Goal: Task Accomplishment & Management: Use online tool/utility

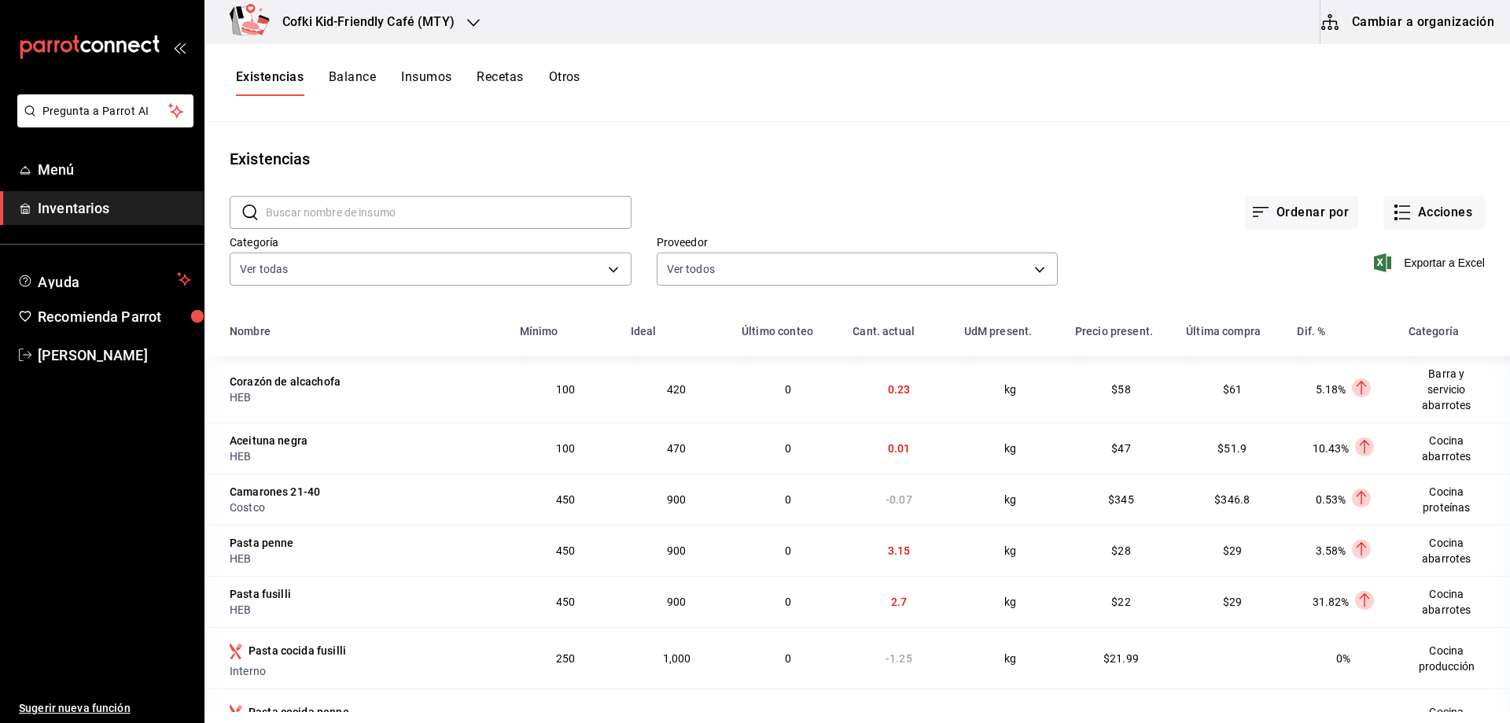
click at [385, 215] on input "text" at bounding box center [449, 212] width 366 height 31
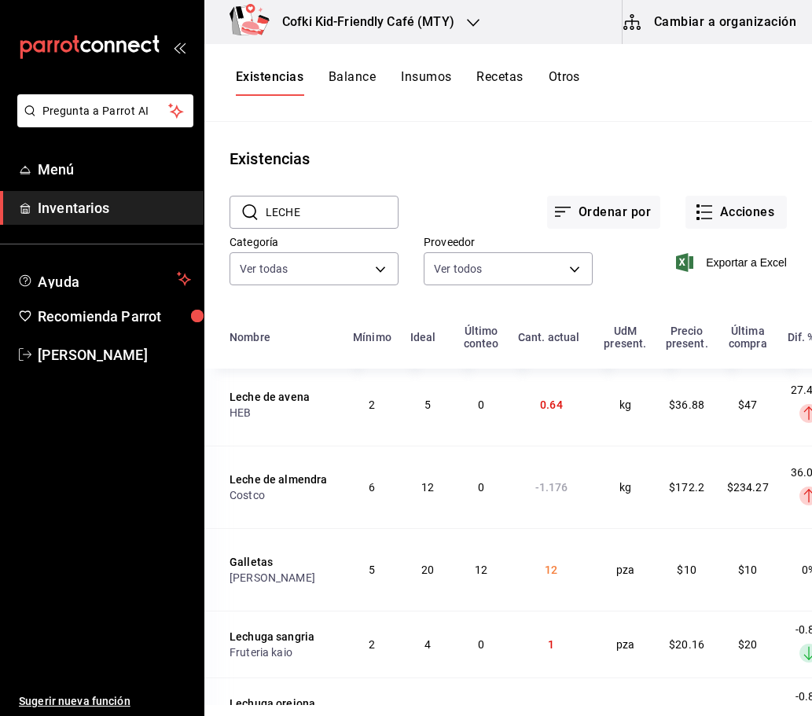
scroll to position [944, 0]
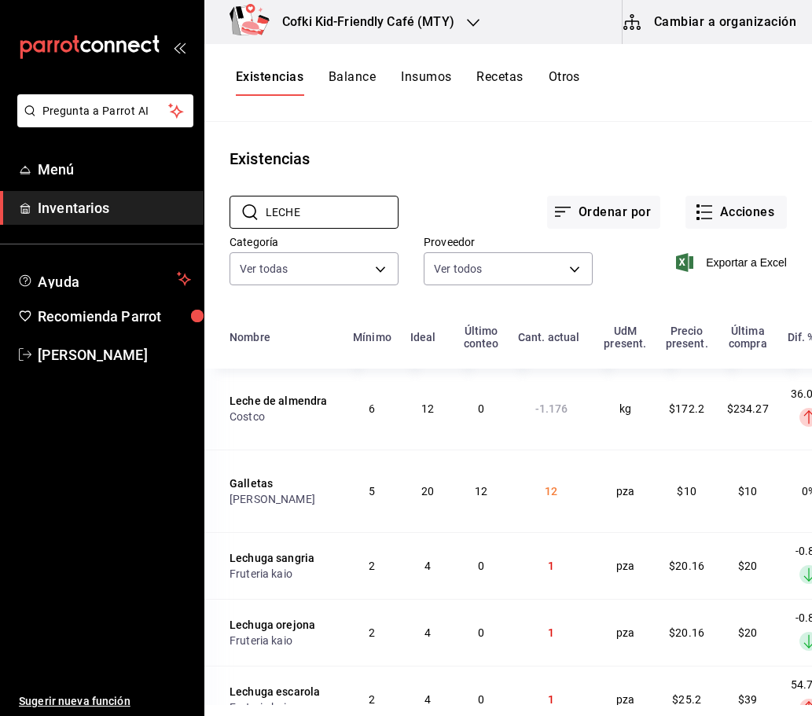
drag, startPoint x: 320, startPoint y: 215, endPoint x: 148, endPoint y: 214, distance: 172.2
click at [148, 214] on div "Pregunta a Parrot AI Menú Inventarios Ayuda Recomienda Parrot Oscar Aguilar Sug…" at bounding box center [406, 352] width 812 height 705
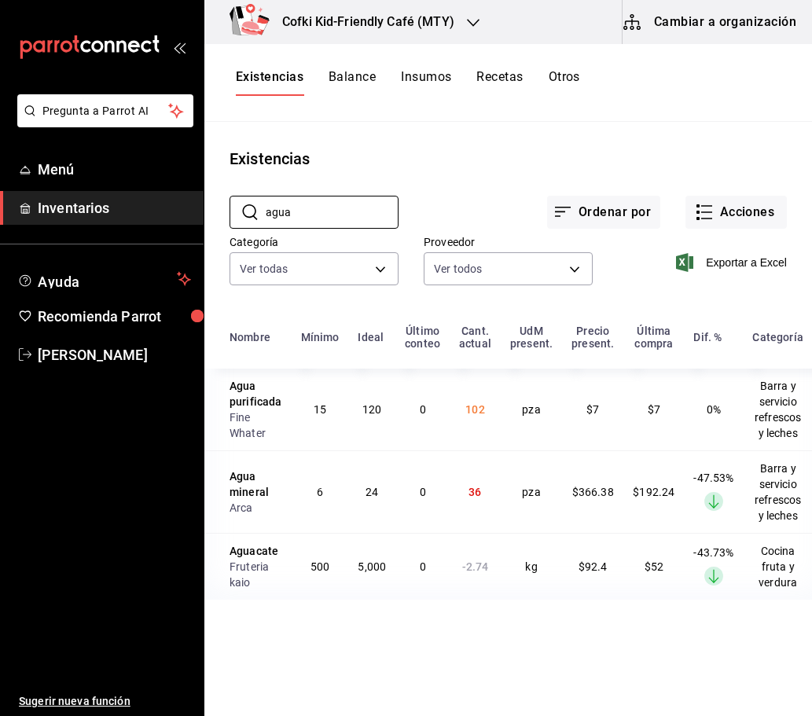
scroll to position [0, 0]
type input "agua"
drag, startPoint x: 479, startPoint y: 491, endPoint x: 441, endPoint y: 491, distance: 37.7
click at [441, 491] on tr "Agua mineral Arca 6 24 0 36 pza $366.38 $192.24 -47.53% Layer 1 Barra y servici…" at bounding box center [516, 492] width 624 height 83
click at [727, 224] on button "Acciones" at bounding box center [736, 212] width 101 height 33
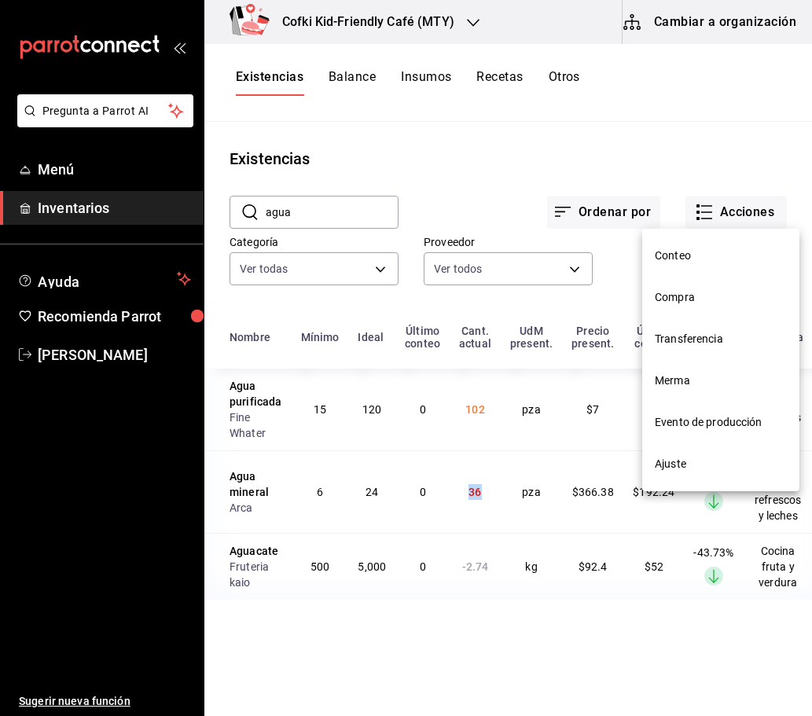
click at [692, 249] on span "Conteo" at bounding box center [721, 256] width 132 height 17
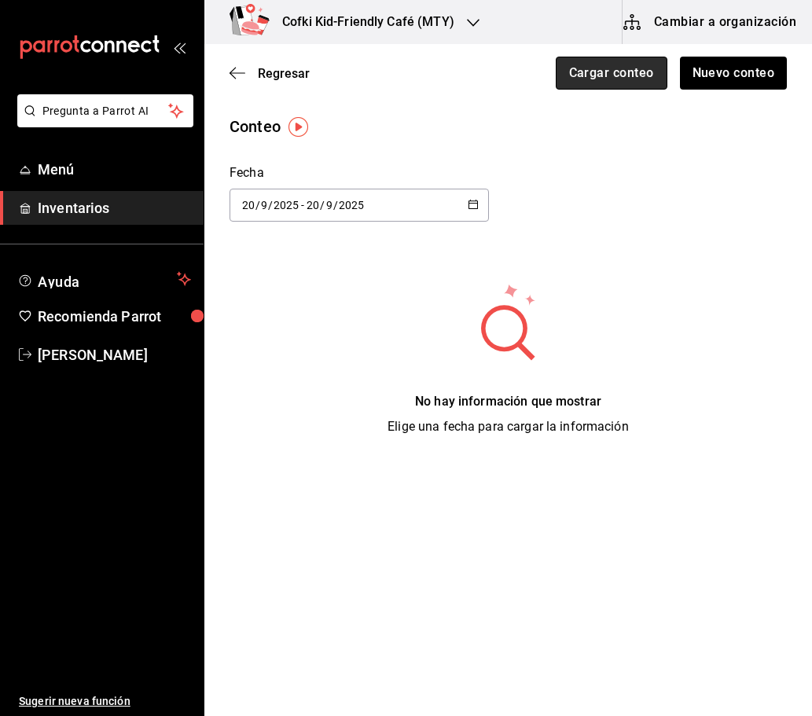
click at [643, 84] on button "Cargar conteo" at bounding box center [612, 73] width 112 height 33
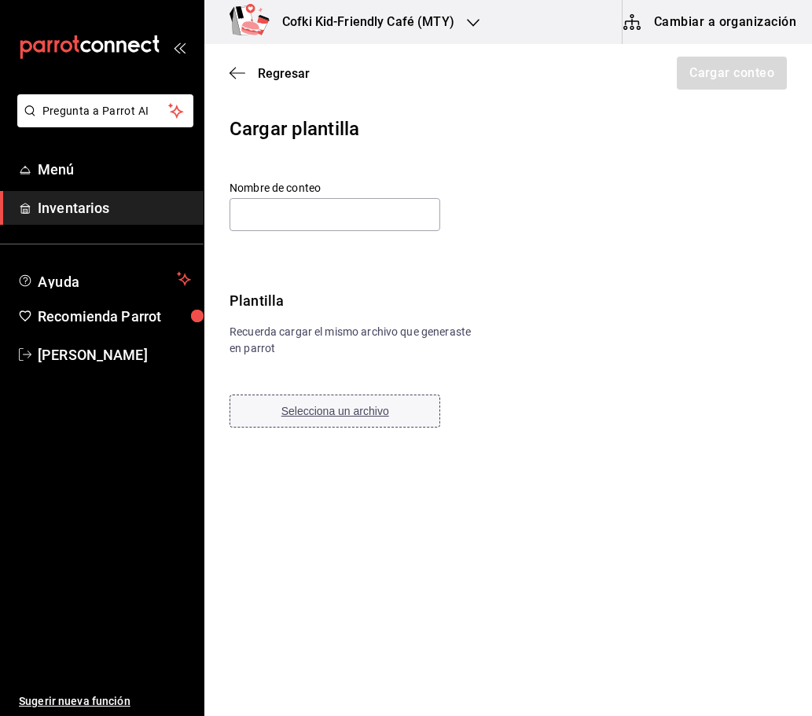
click at [333, 407] on span "Selecciona un archivo" at bounding box center [336, 411] width 108 height 13
click at [278, 202] on input "text" at bounding box center [335, 214] width 211 height 33
paste input "Barra y servicio Refrescos y leches 21 09 25"
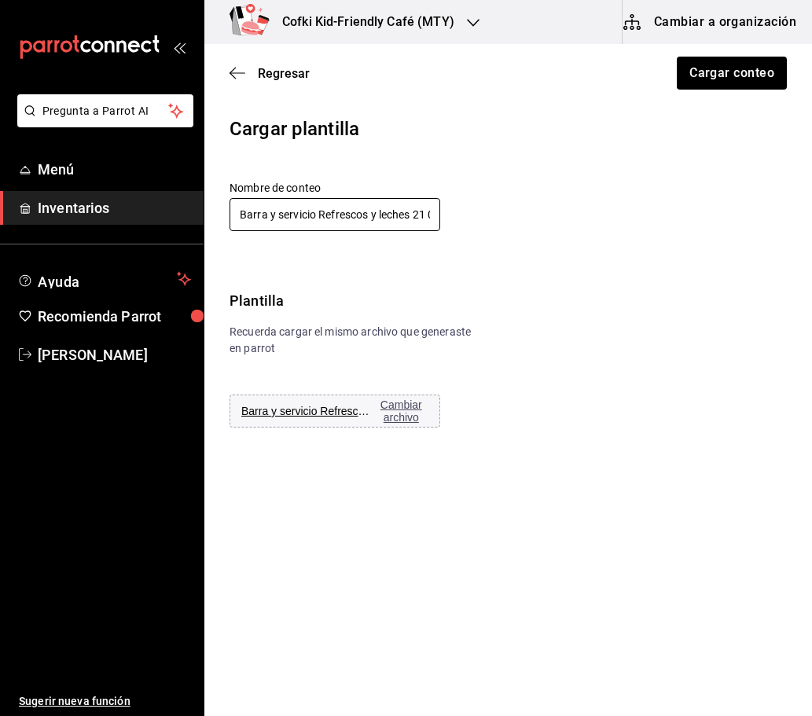
scroll to position [0, 28]
type input "Barra y servicio Refrescos y leches 21 09 25"
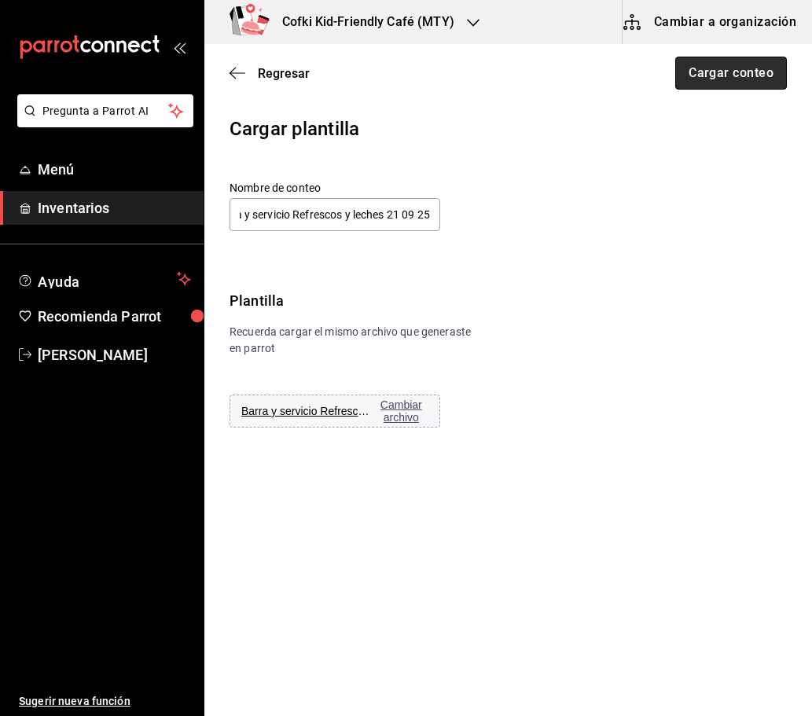
click at [732, 71] on button "Cargar conteo" at bounding box center [731, 73] width 112 height 33
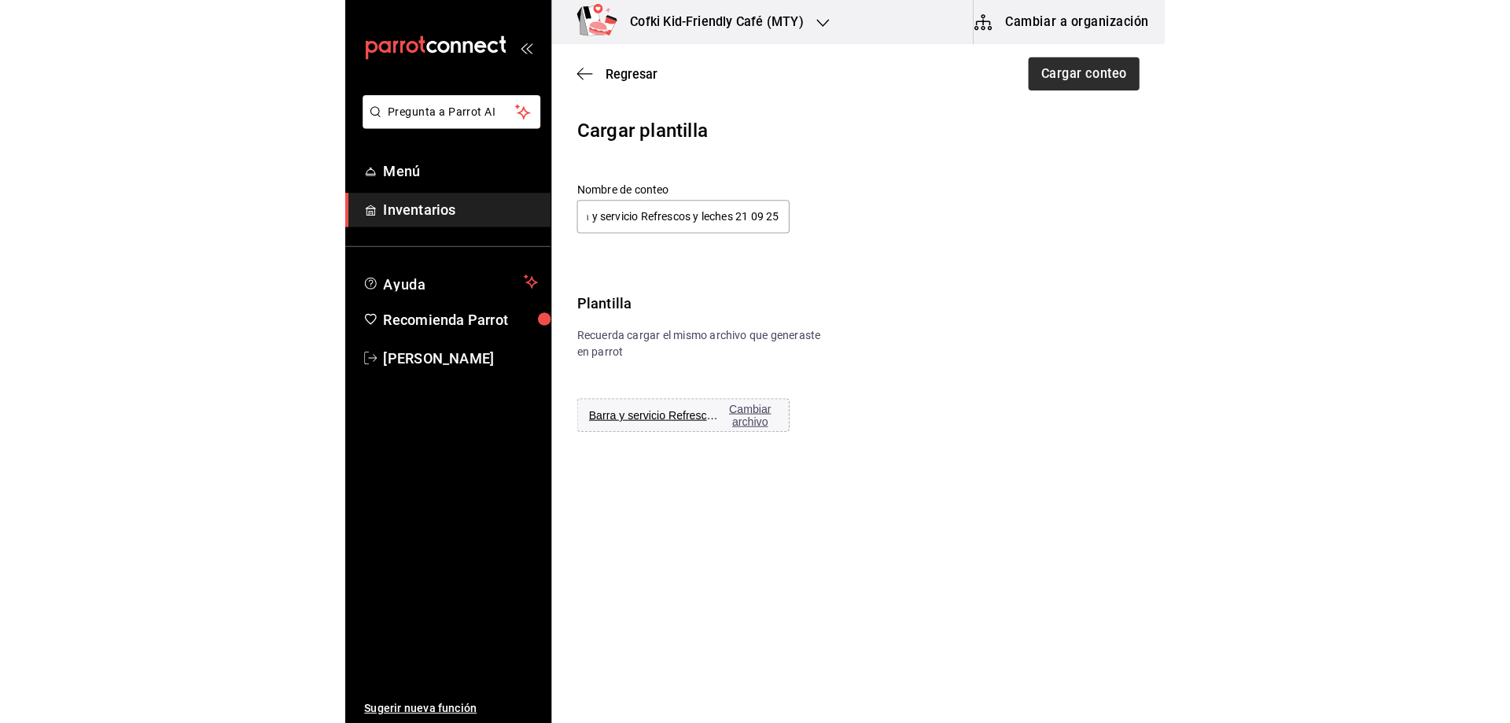
scroll to position [0, 0]
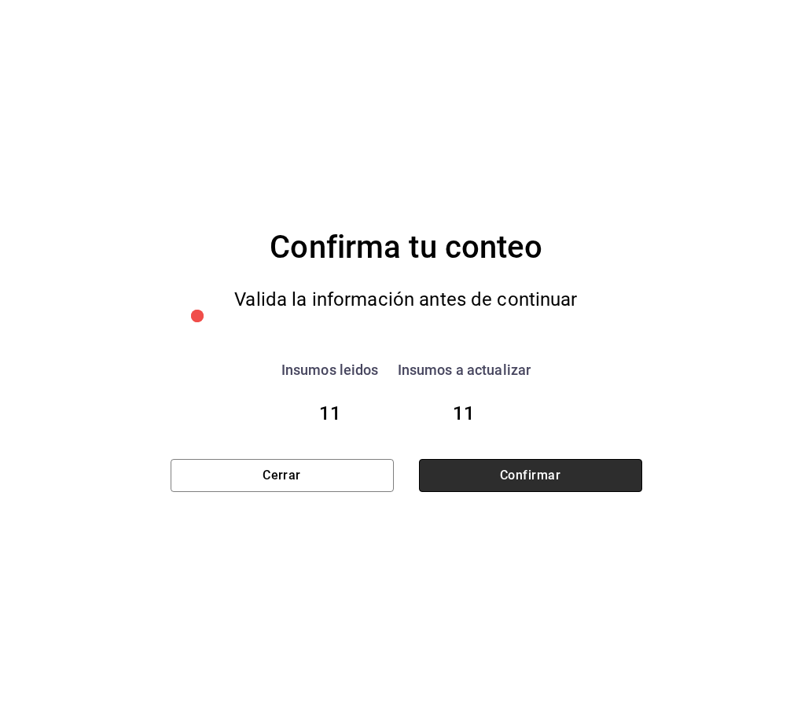
click at [488, 467] on button "Confirmar" at bounding box center [530, 475] width 223 height 33
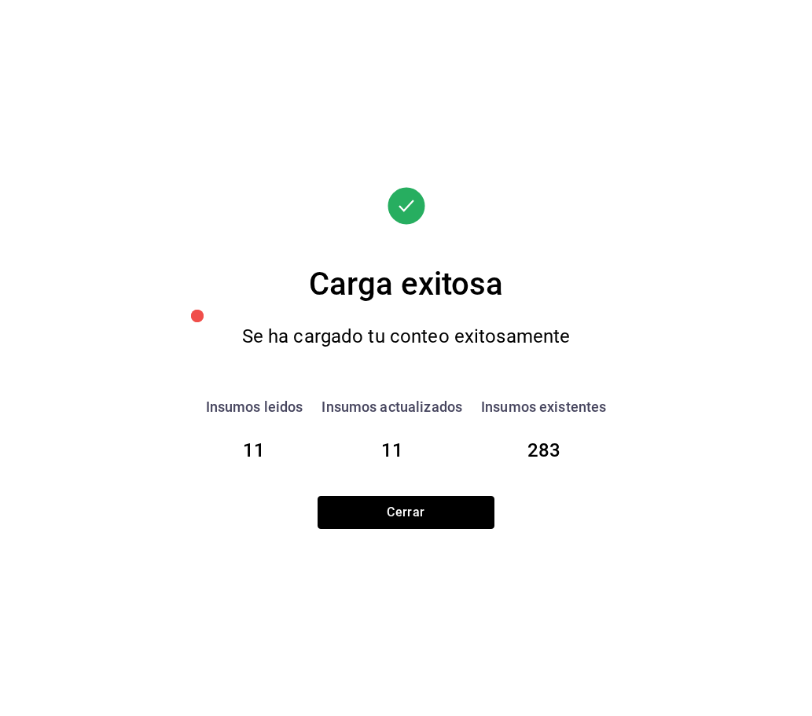
click at [445, 516] on button "Cerrar" at bounding box center [406, 512] width 177 height 33
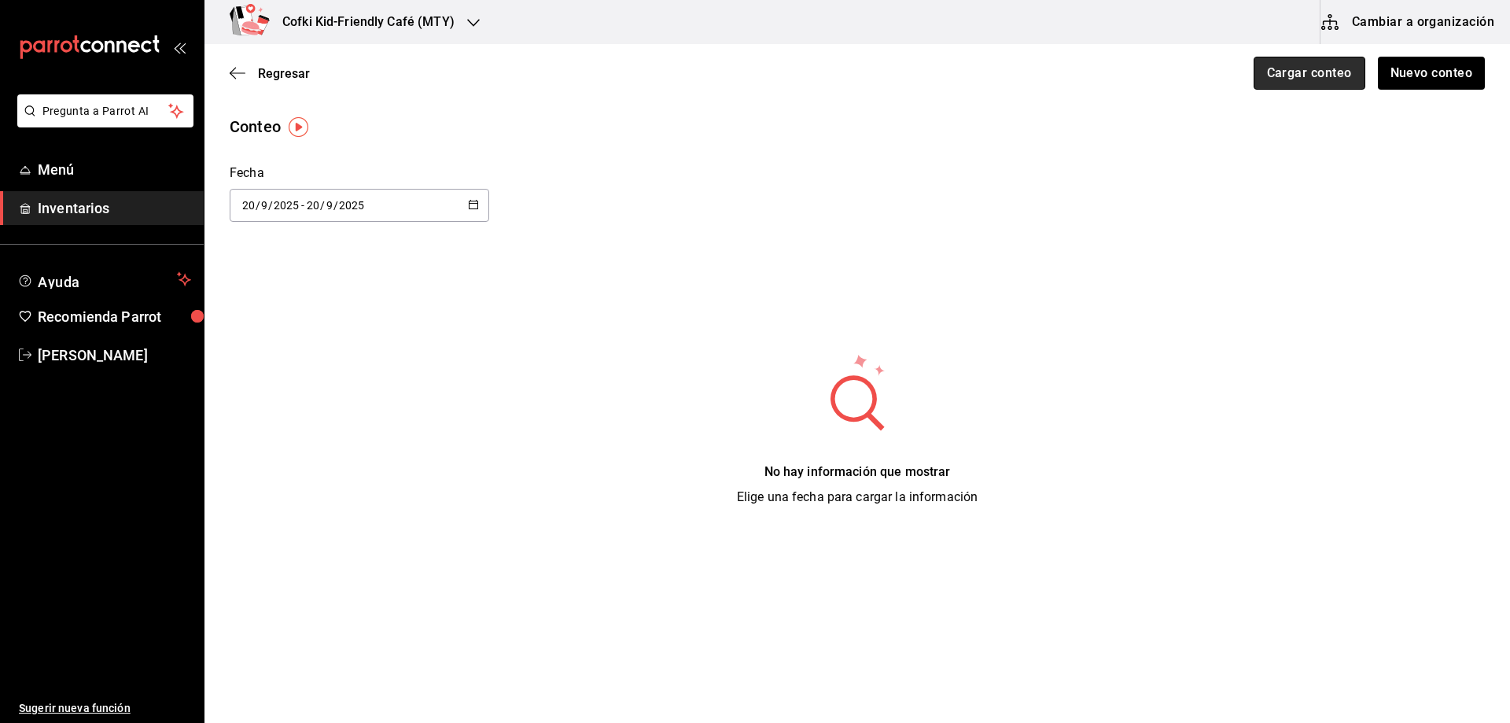
click at [1282, 72] on button "Cargar conteo" at bounding box center [1309, 73] width 112 height 33
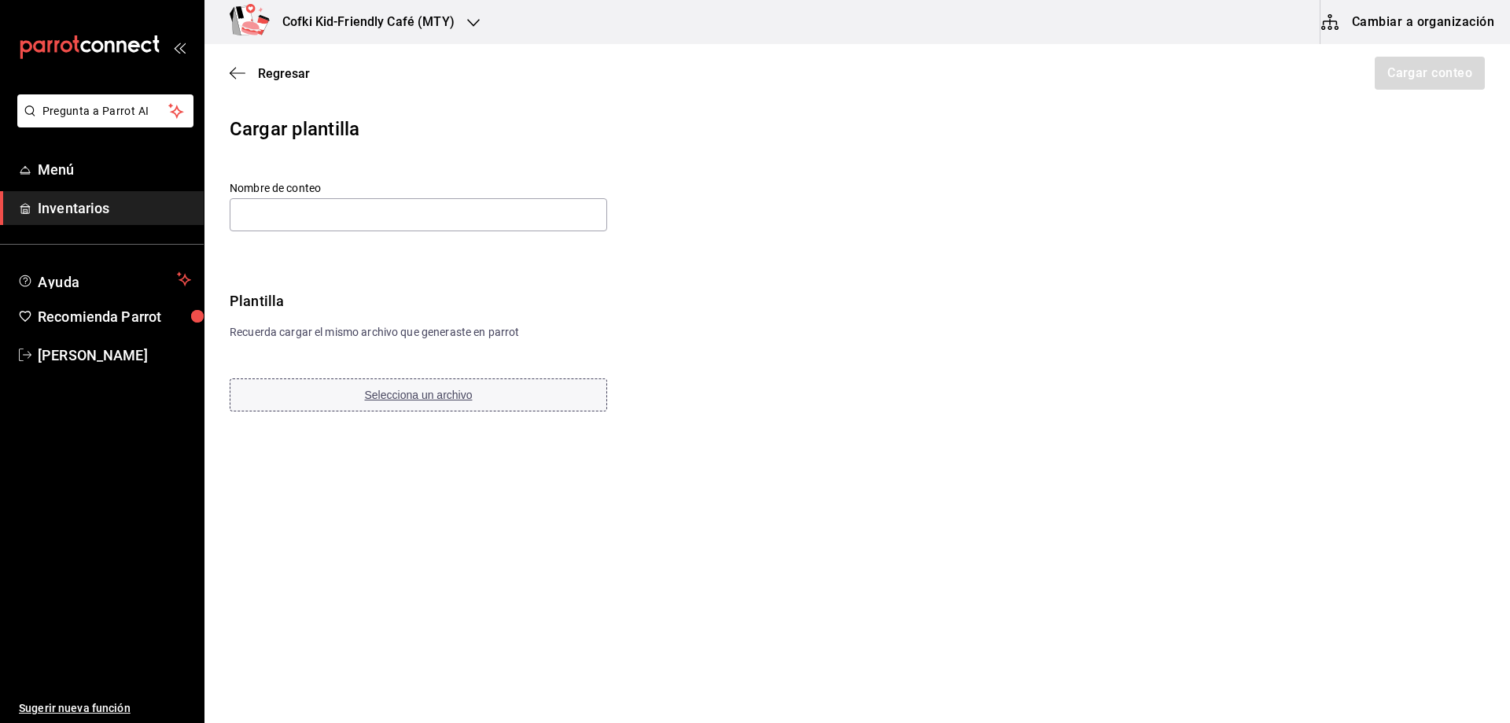
click at [344, 399] on button "Selecciona un archivo" at bounding box center [418, 394] width 377 height 33
click at [441, 211] on input "text" at bounding box center [418, 214] width 377 height 33
paste input "Barra y servicio Refrescos y leches 21 09 25"
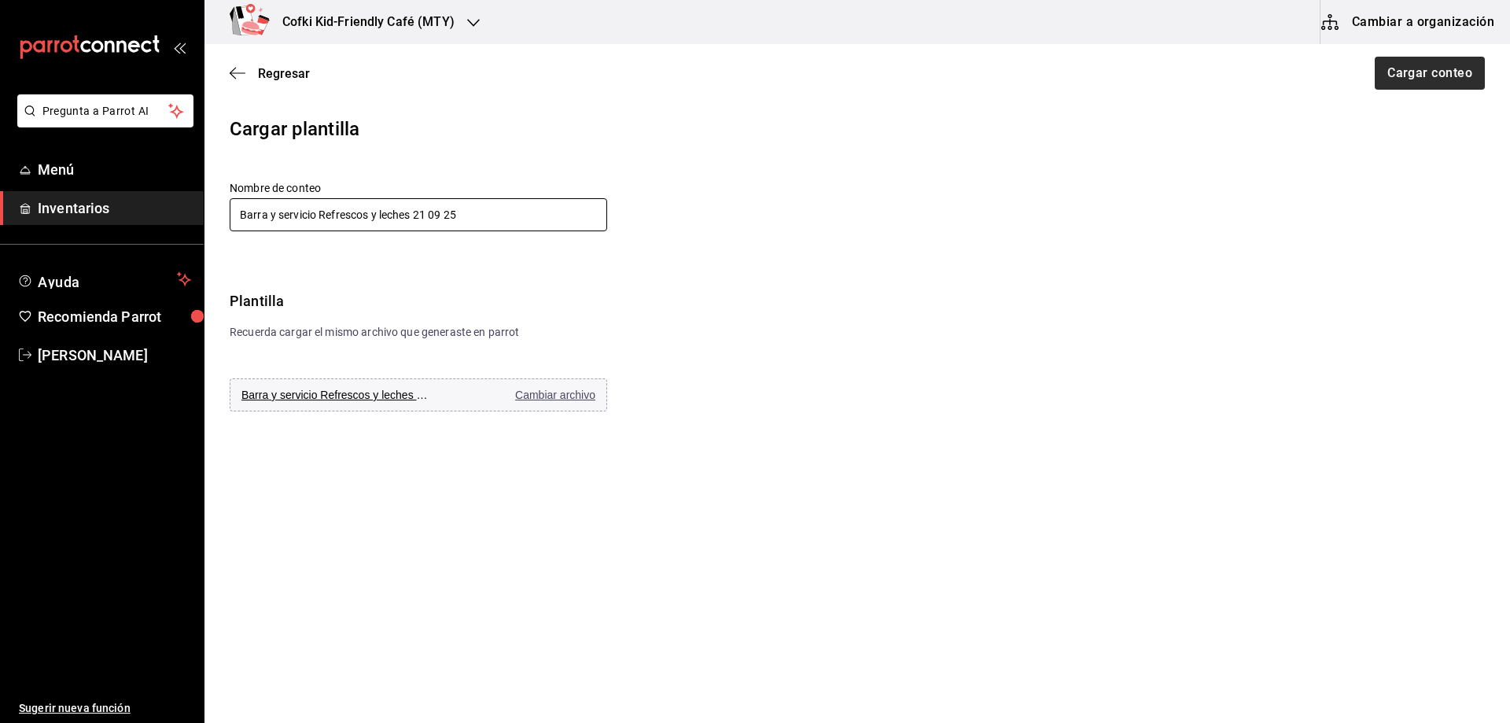
type input "Barra y servicio Refrescos y leches 21 09 25"
click at [1420, 66] on button "Cargar conteo" at bounding box center [1429, 73] width 112 height 33
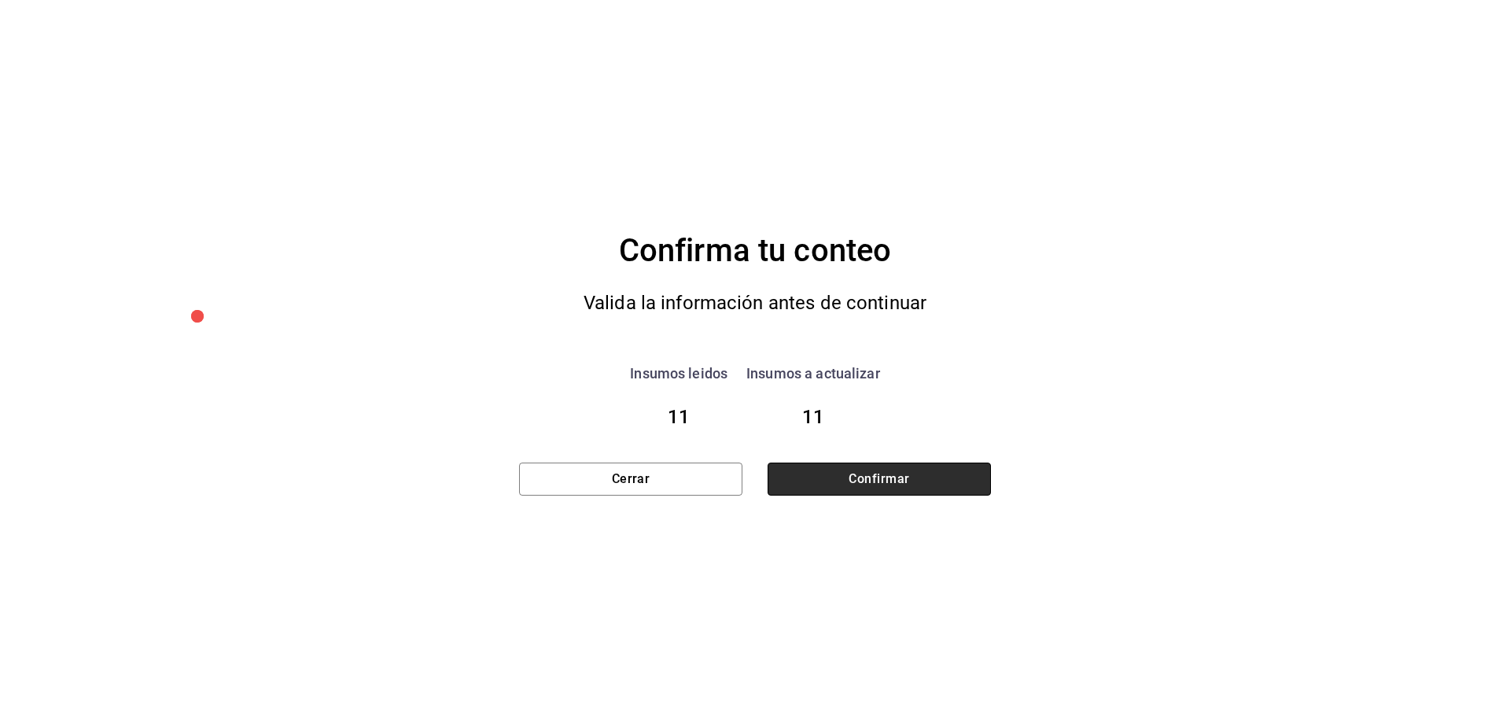
click at [898, 487] on button "Confirmar" at bounding box center [878, 478] width 223 height 33
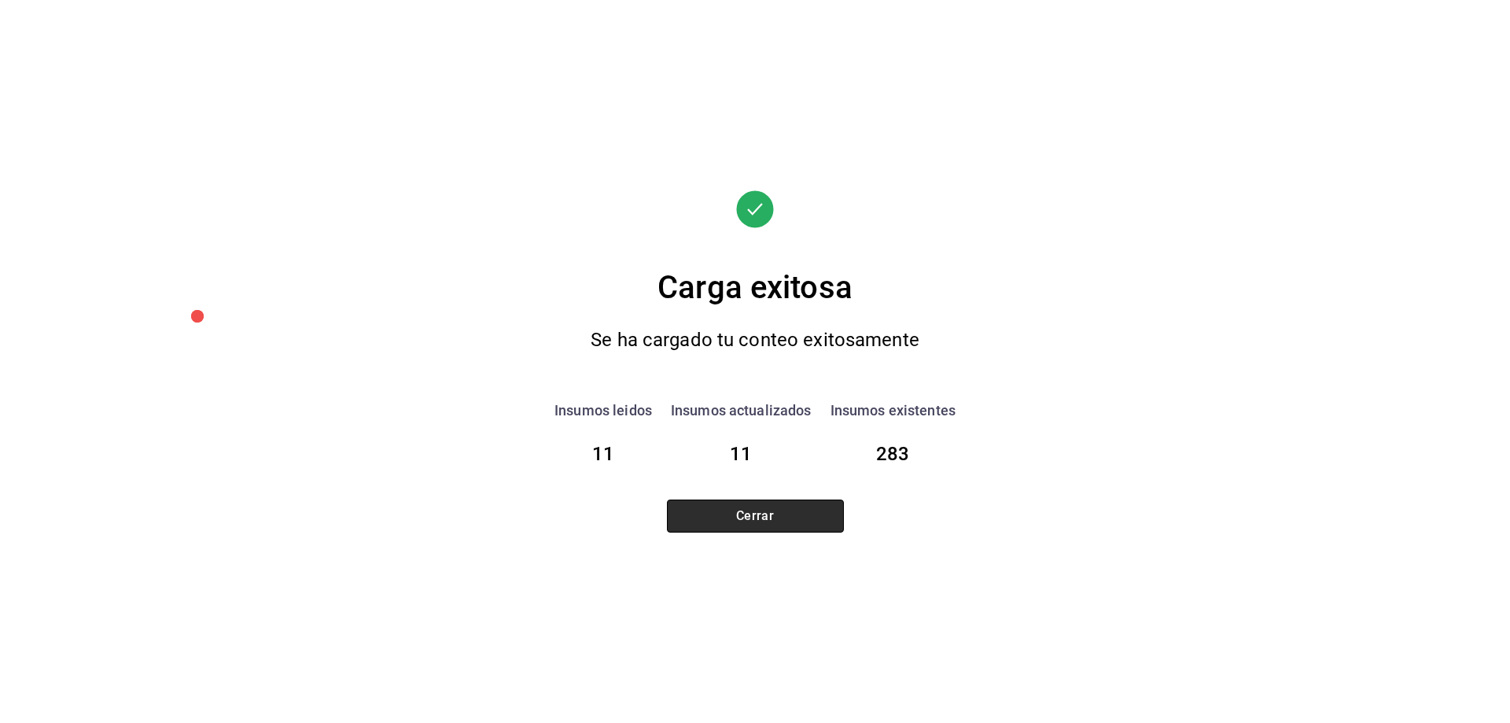
click at [822, 517] on button "Cerrar" at bounding box center [755, 515] width 177 height 33
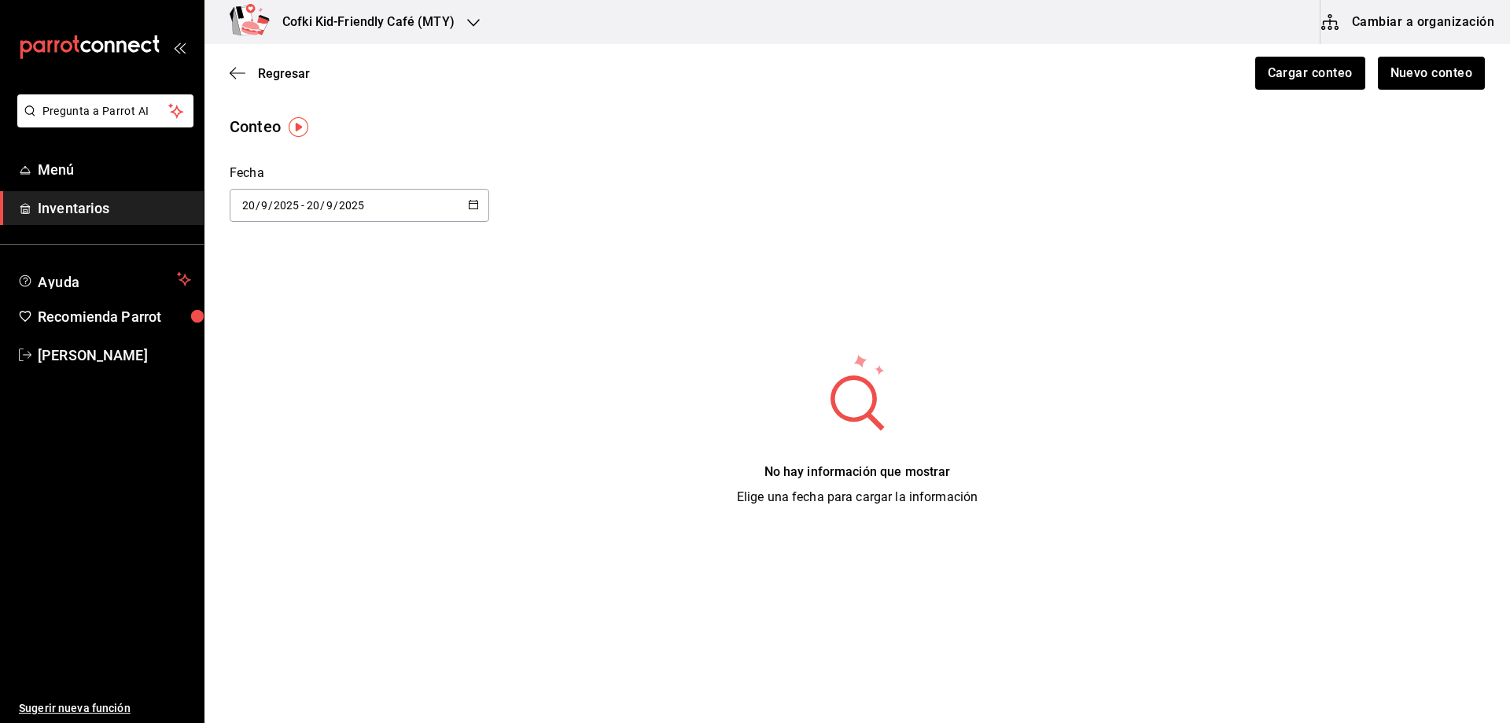
click at [473, 204] on icon "button" at bounding box center [473, 204] width 11 height 11
click at [390, 118] on div "Conteo" at bounding box center [857, 127] width 1255 height 24
click at [280, 87] on div "Regresar Cargar conteo Nuevo conteo" at bounding box center [856, 73] width 1305 height 58
click at [279, 77] on span "Regresar" at bounding box center [284, 73] width 52 height 15
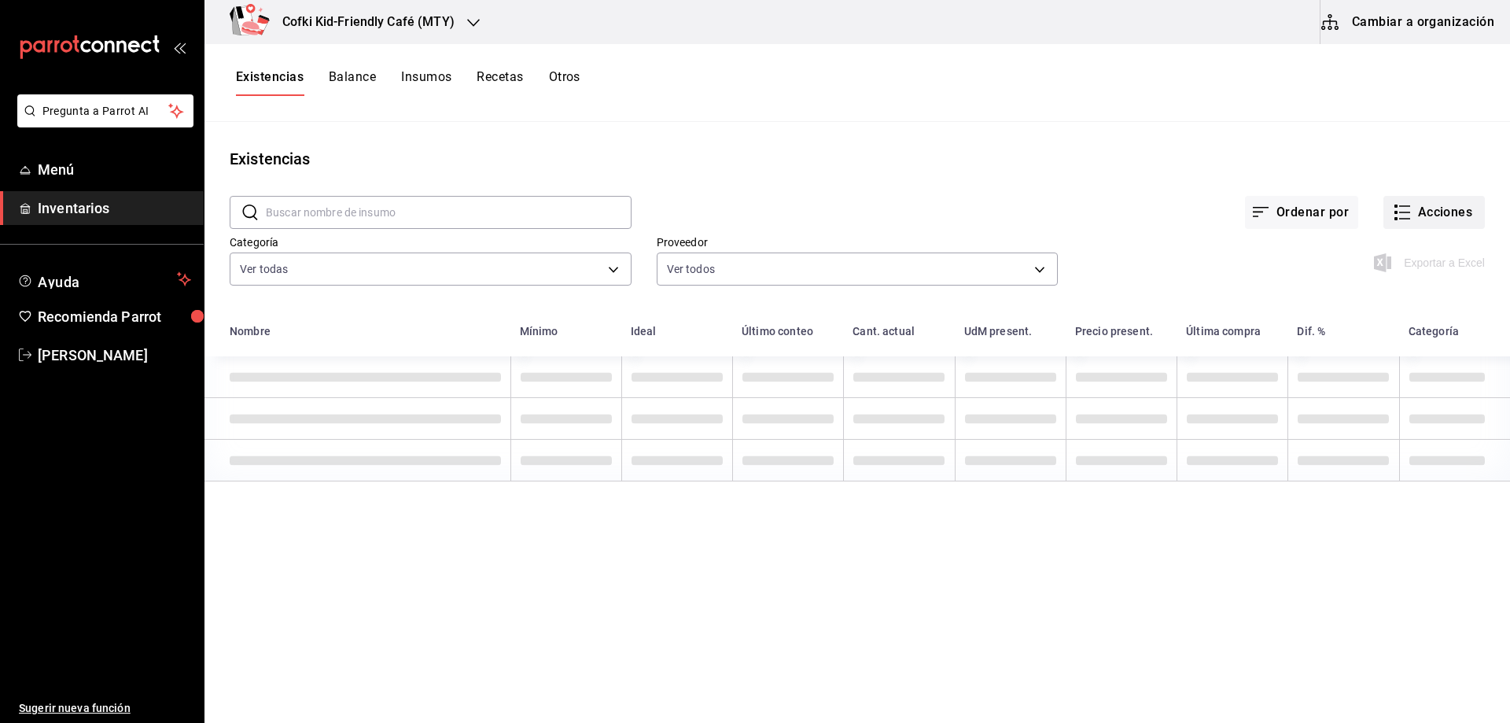
click at [1430, 217] on button "Acciones" at bounding box center [1433, 212] width 101 height 33
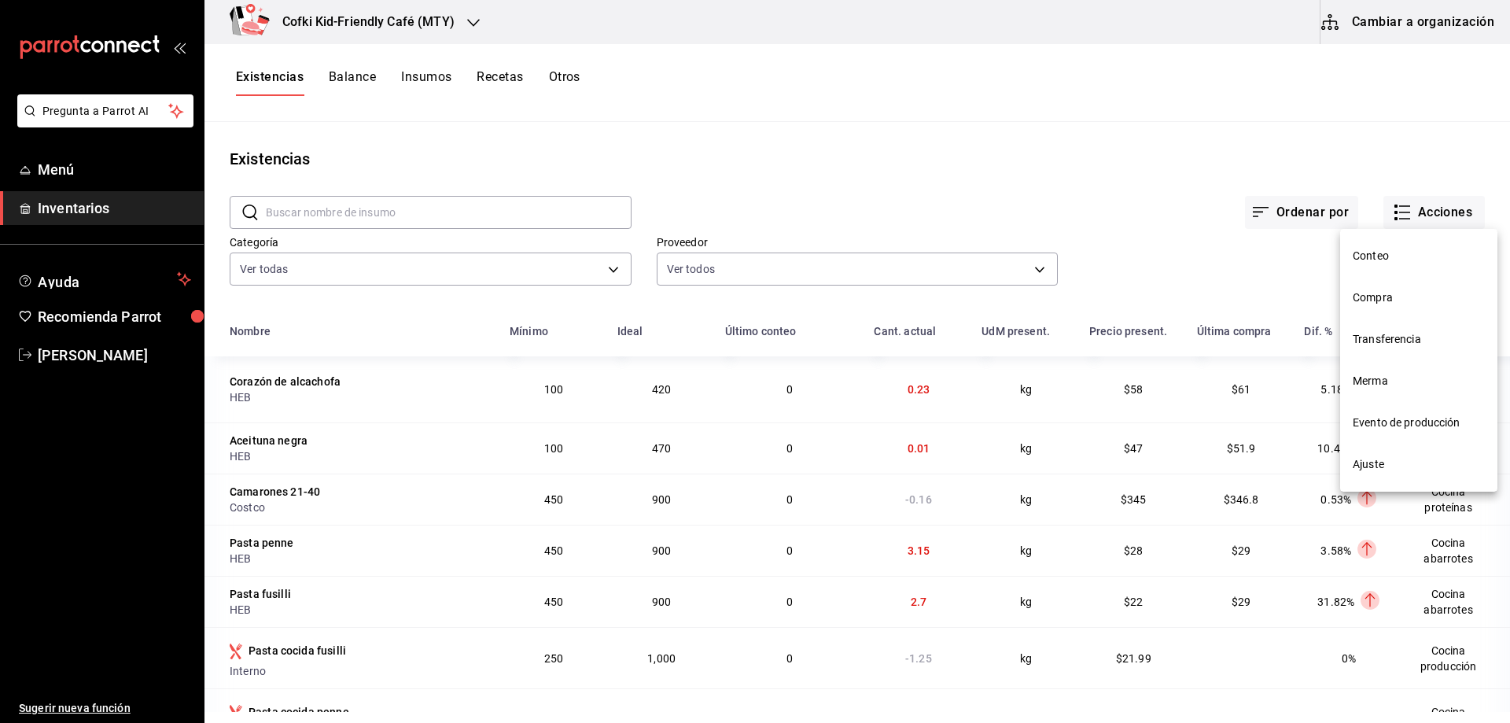
click at [1387, 245] on li "Conteo" at bounding box center [1418, 256] width 157 height 42
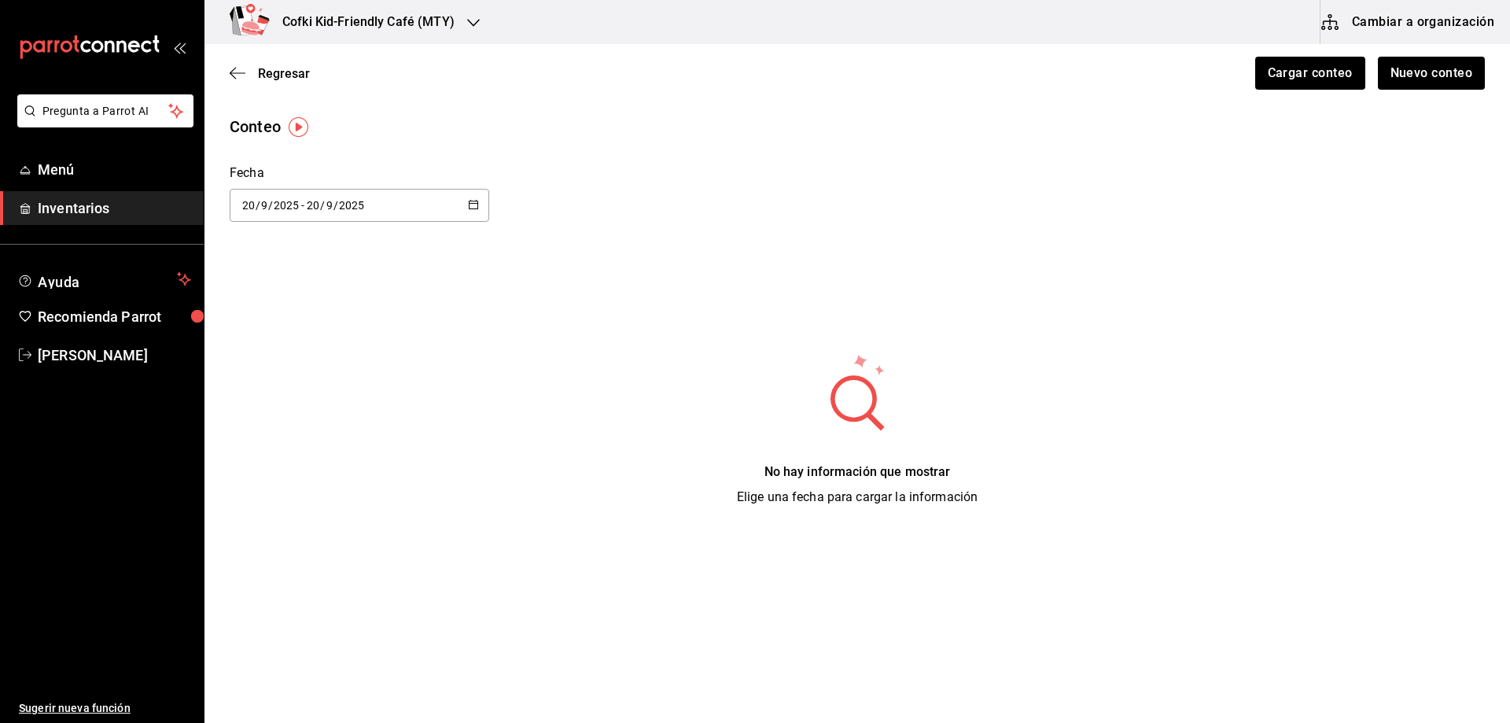
click at [483, 205] on div "2025-09-20 20 / 9 / 2025 - 2025-09-20 20 / 9 / 2025" at bounding box center [359, 205] width 259 height 33
click at [355, 253] on li "Hoy" at bounding box center [304, 254] width 149 height 35
click at [454, 24] on div "Cofki Kid-Friendly Café (MTY)" at bounding box center [351, 22] width 269 height 44
click at [439, 57] on div "Cofki Cafe ([GEOGRAPHIC_DATA])" at bounding box center [322, 67] width 236 height 35
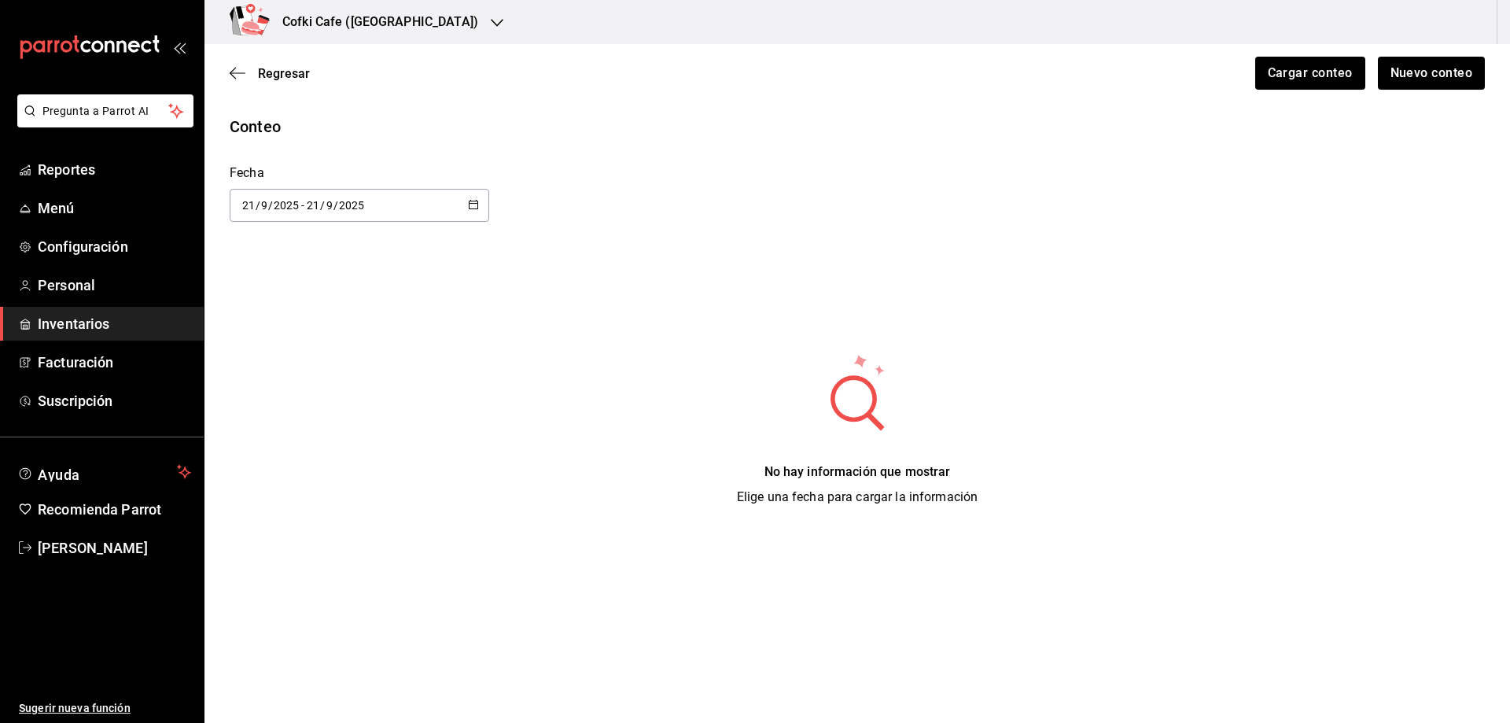
click at [410, 20] on h3 "Cofki Cafe ([GEOGRAPHIC_DATA])" at bounding box center [374, 22] width 208 height 19
click at [385, 94] on div "Cofki Kid-Friendly Café (MTY)" at bounding box center [322, 103] width 236 height 35
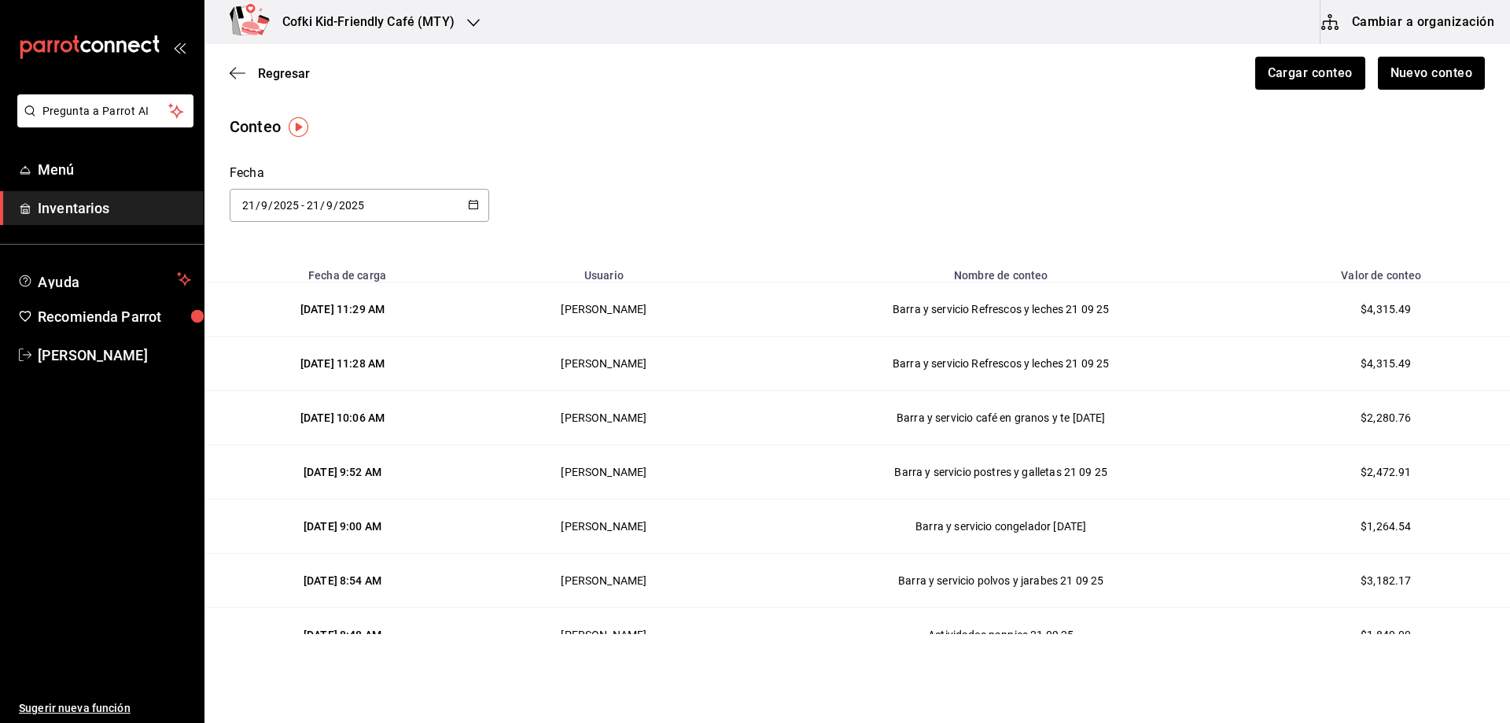
click at [114, 211] on span "Inventarios" at bounding box center [114, 207] width 153 height 21
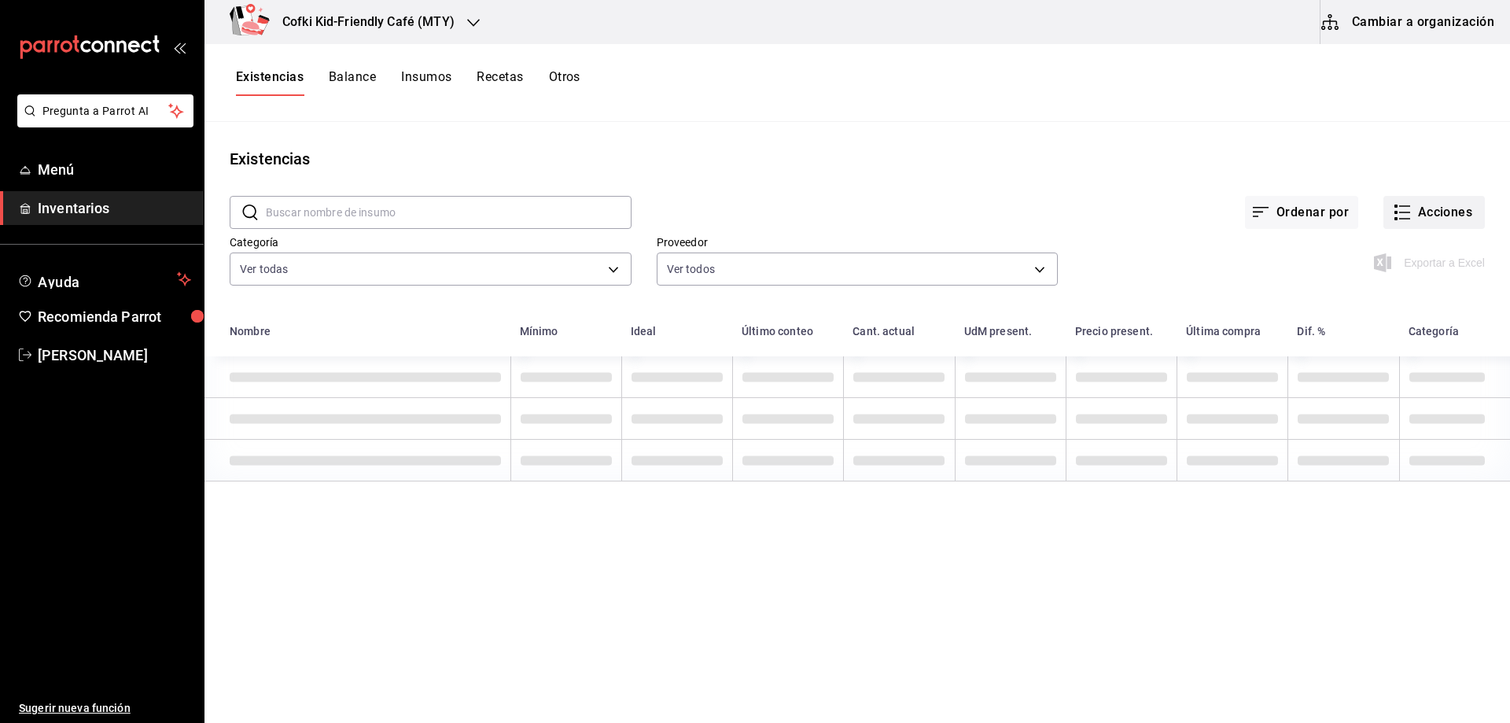
click at [1448, 217] on button "Acciones" at bounding box center [1433, 212] width 101 height 33
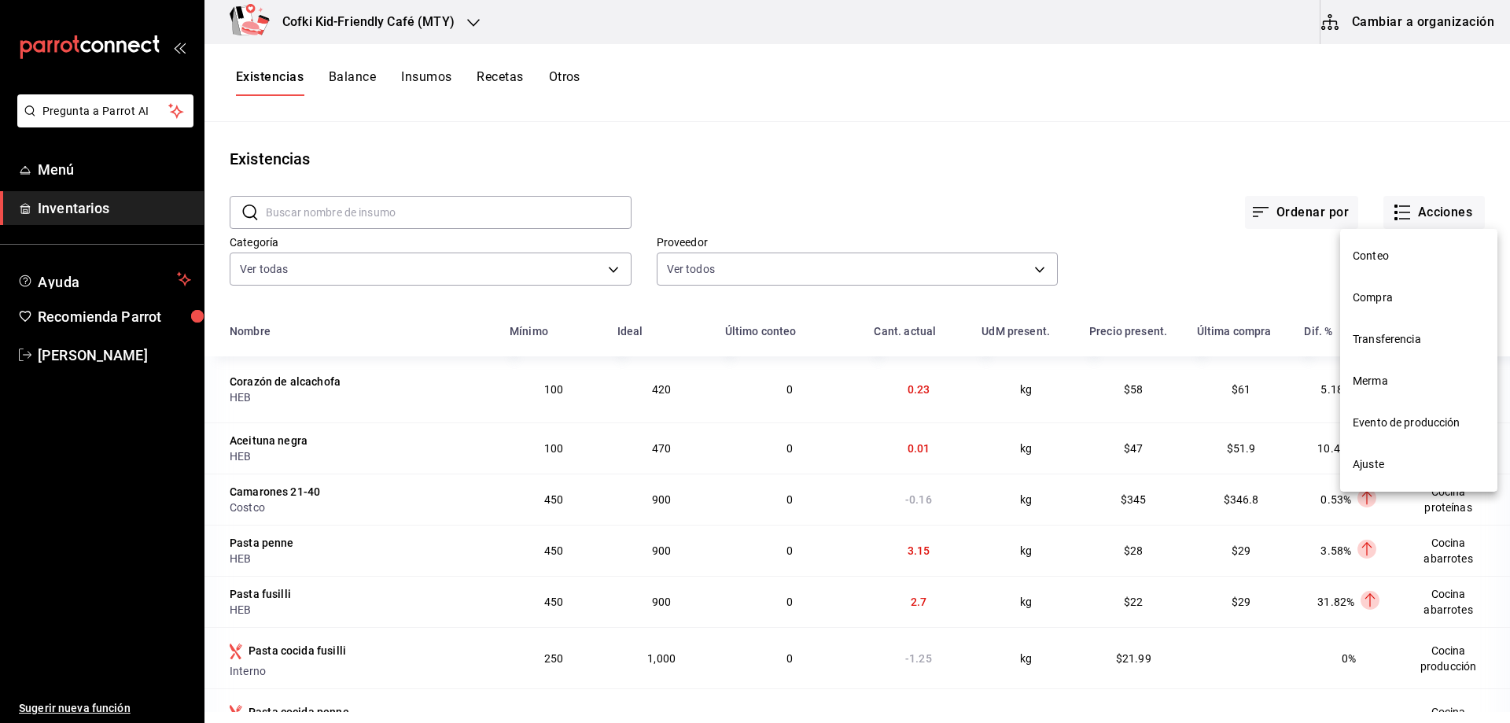
click at [1382, 410] on li "Evento de producción" at bounding box center [1418, 423] width 157 height 42
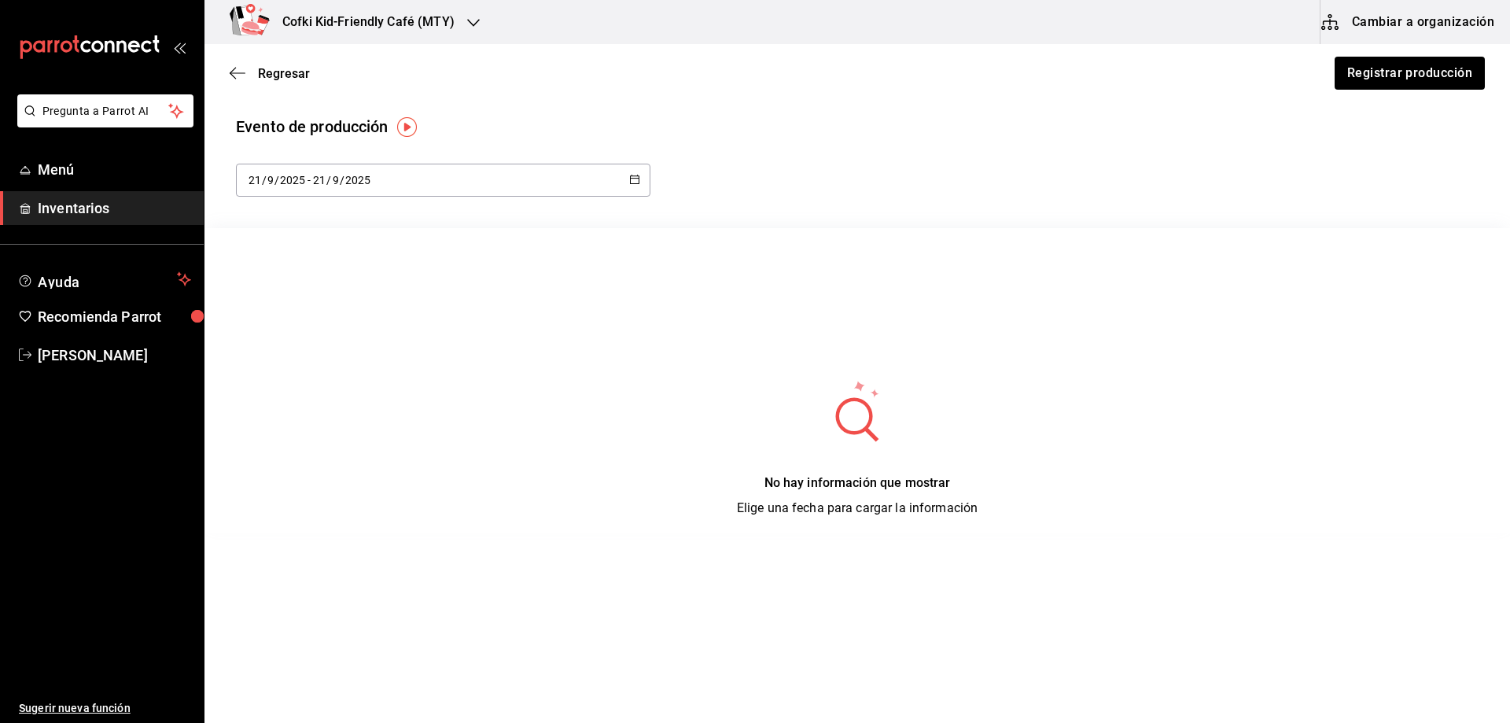
click at [640, 190] on div "2025-09-21 21 / 9 / 2025 - 2025-09-21 21 / 9 / 2025" at bounding box center [443, 180] width 414 height 33
click at [300, 292] on li "Semana actual" at bounding box center [310, 300] width 149 height 35
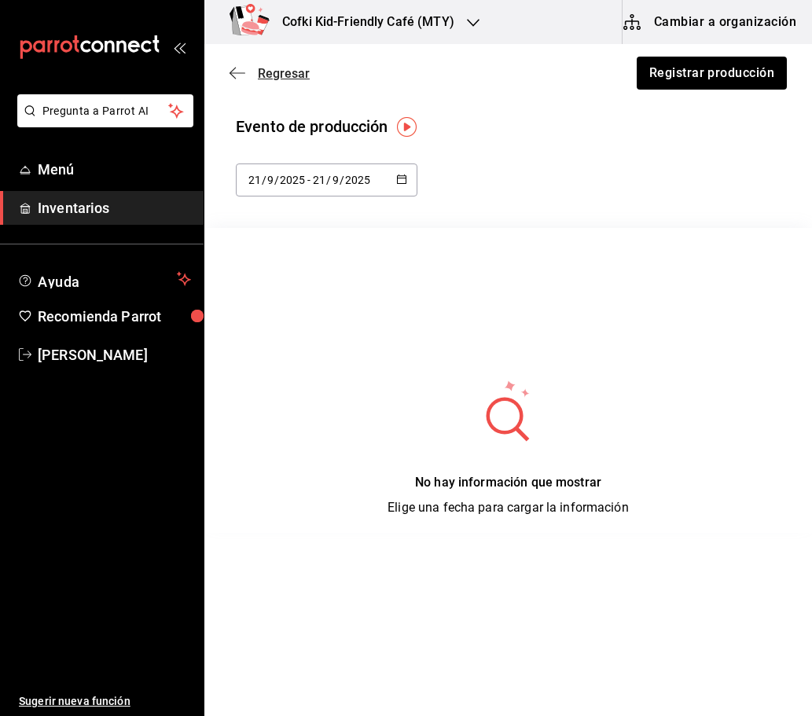
click at [263, 70] on span "Regresar" at bounding box center [284, 73] width 52 height 15
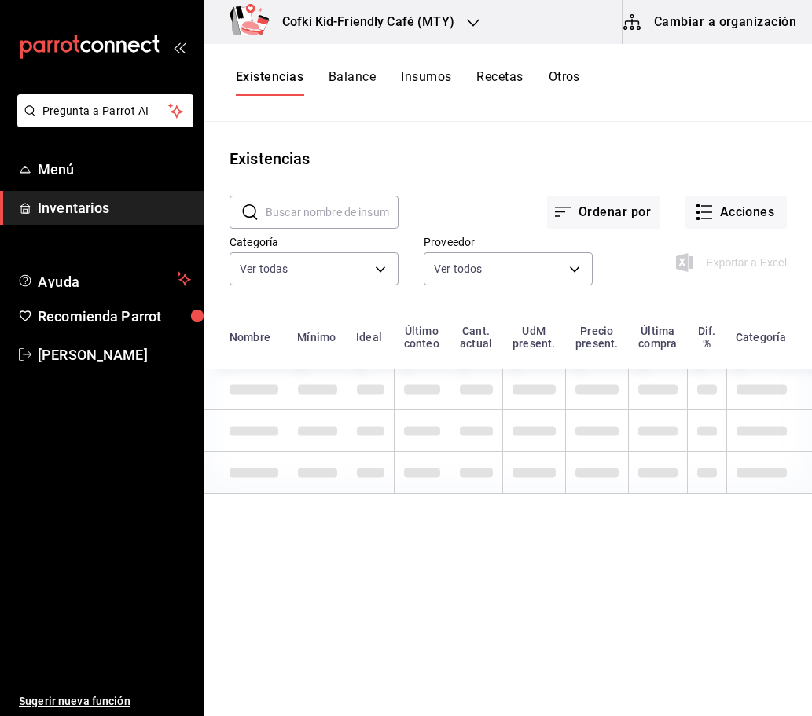
click at [311, 212] on input "text" at bounding box center [332, 212] width 133 height 31
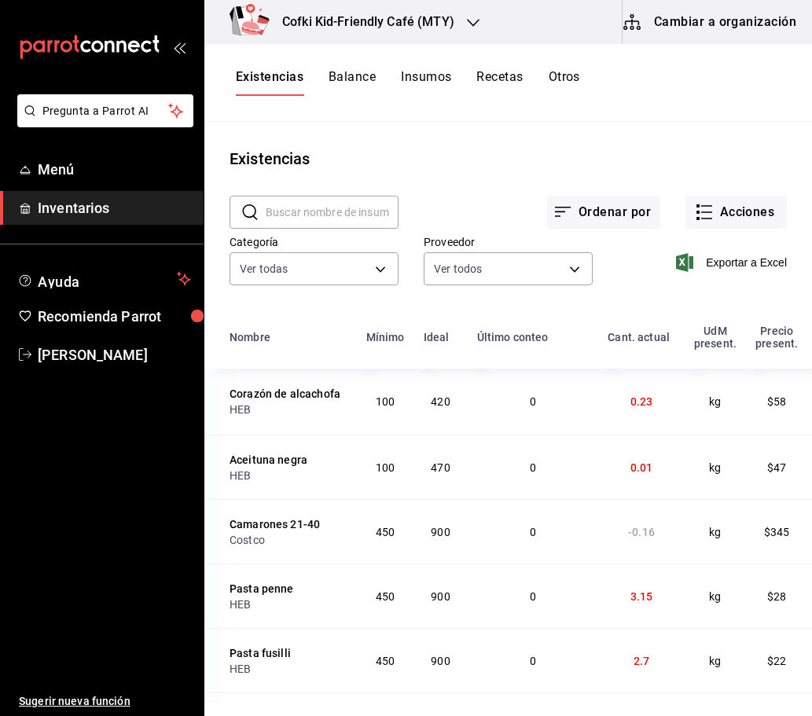
click at [311, 212] on input "text" at bounding box center [332, 212] width 133 height 31
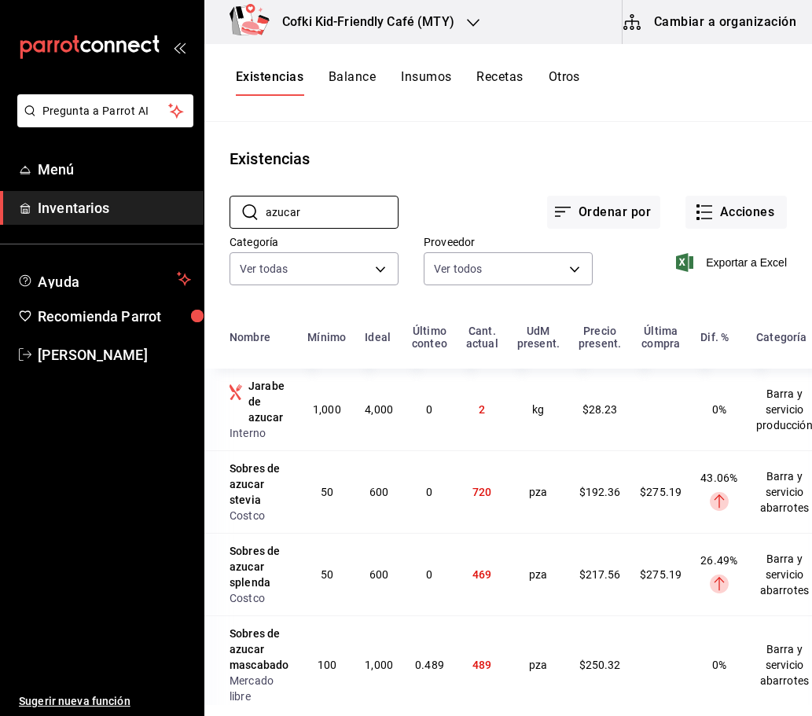
drag, startPoint x: 307, startPoint y: 216, endPoint x: 194, endPoint y: 217, distance: 112.4
click at [193, 216] on div "Pregunta a Parrot AI Menú Inventarios Ayuda Recomienda Parrot Oscar Aguilar Sug…" at bounding box center [406, 352] width 812 height 705
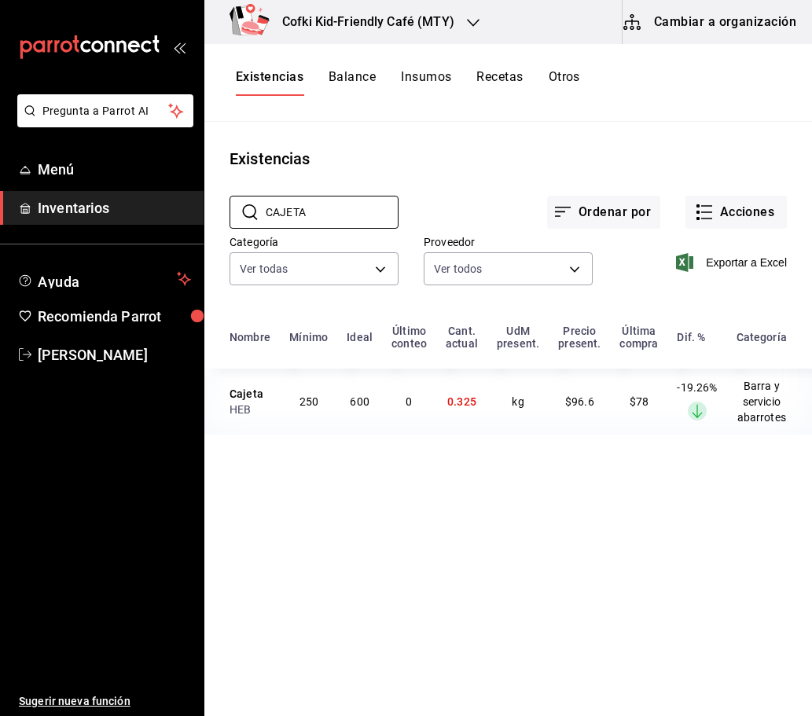
drag, startPoint x: 322, startPoint y: 218, endPoint x: 190, endPoint y: 222, distance: 131.4
click at [190, 222] on div "Pregunta a Parrot AI Menú Inventarios Ayuda Recomienda Parrot Oscar Aguilar Sug…" at bounding box center [406, 352] width 812 height 705
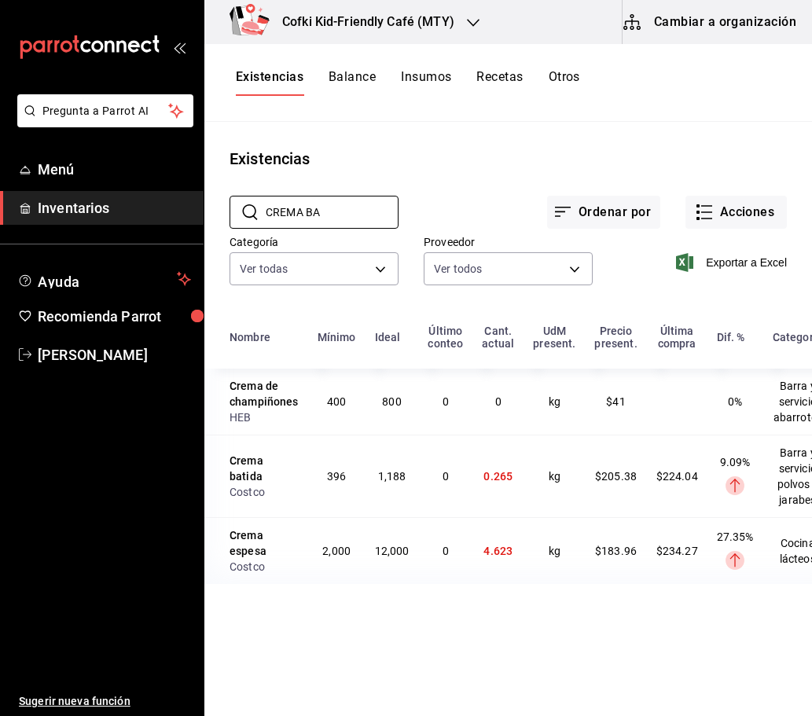
type input "CREMA BA"
click at [716, 203] on button "Acciones" at bounding box center [736, 212] width 101 height 33
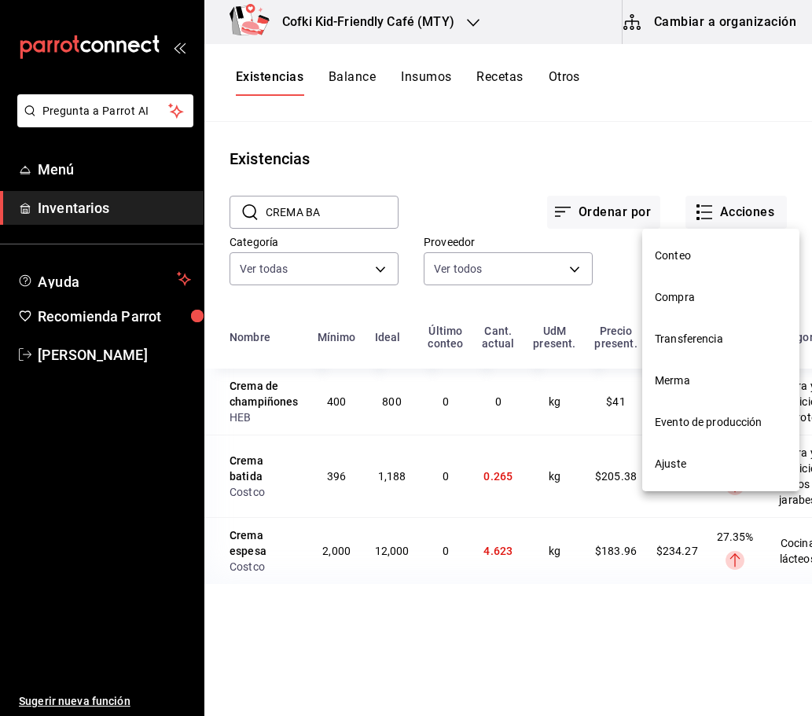
click at [712, 248] on span "Conteo" at bounding box center [721, 256] width 132 height 17
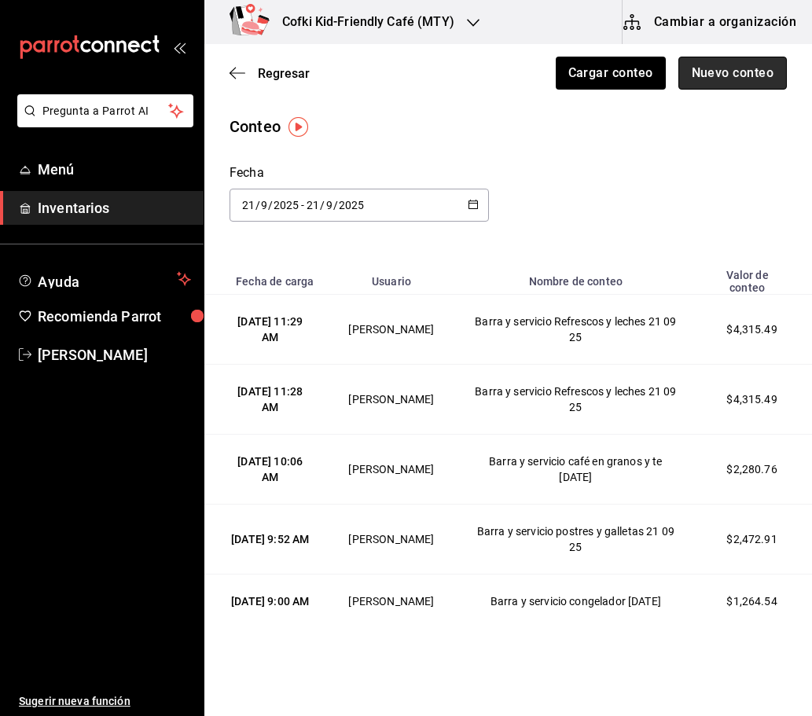
click at [690, 78] on button "Nuevo conteo" at bounding box center [733, 73] width 109 height 33
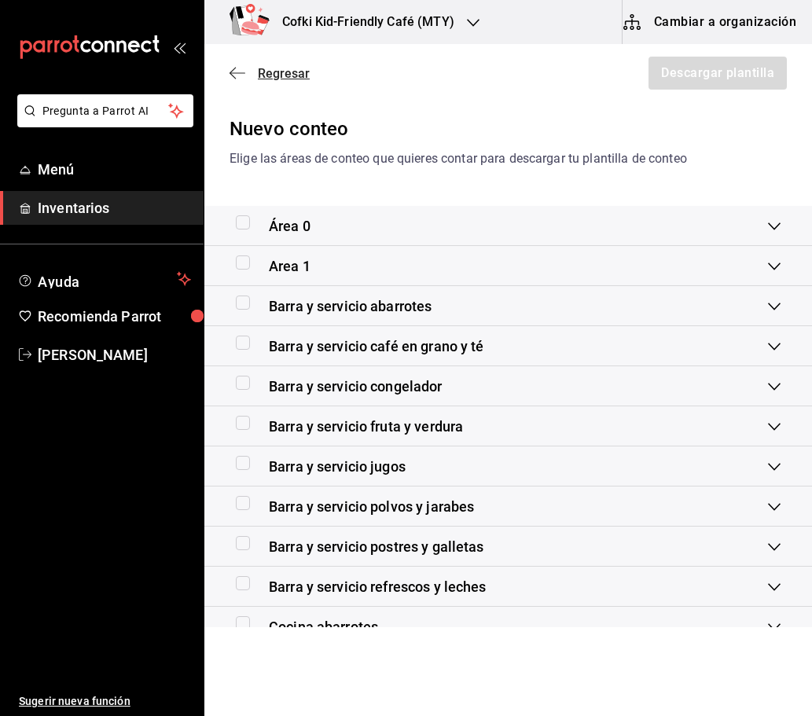
click at [270, 75] on span "Regresar" at bounding box center [284, 73] width 52 height 15
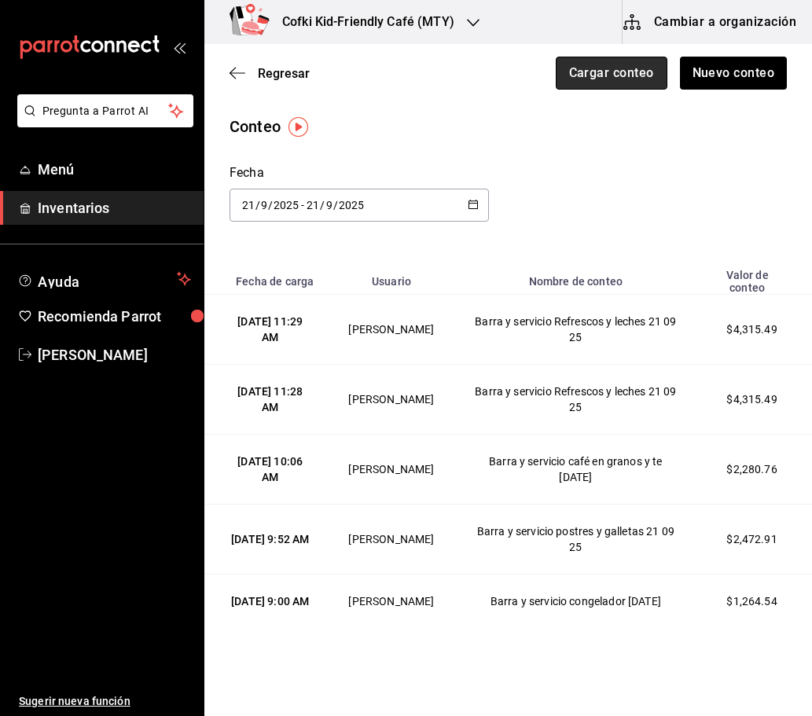
click at [590, 75] on button "Cargar conteo" at bounding box center [612, 73] width 112 height 33
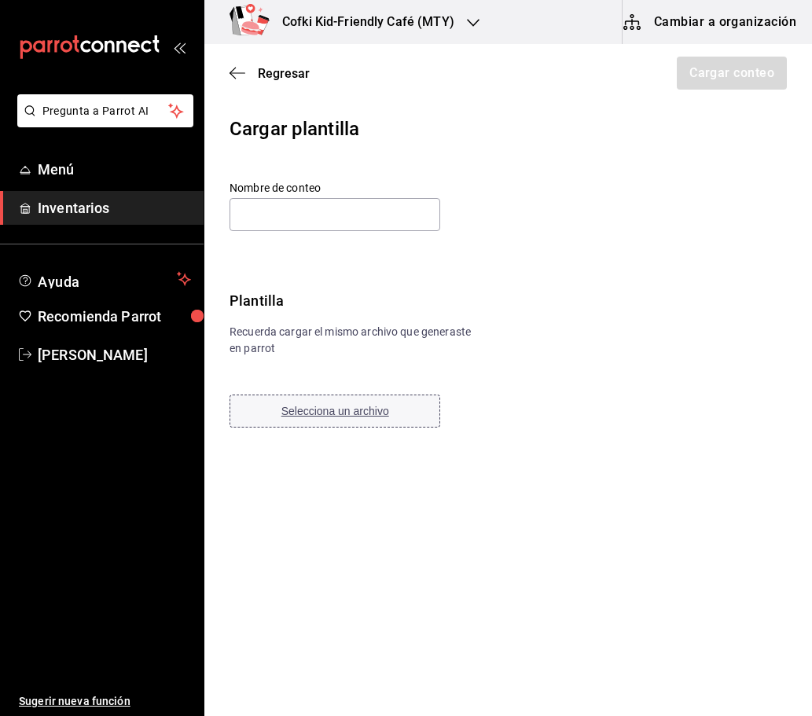
click at [377, 401] on button "Selecciona un archivo" at bounding box center [335, 411] width 211 height 33
click at [293, 221] on input "text" at bounding box center [335, 214] width 211 height 33
paste input "Barra y servicio abarrotes 21 09 25"
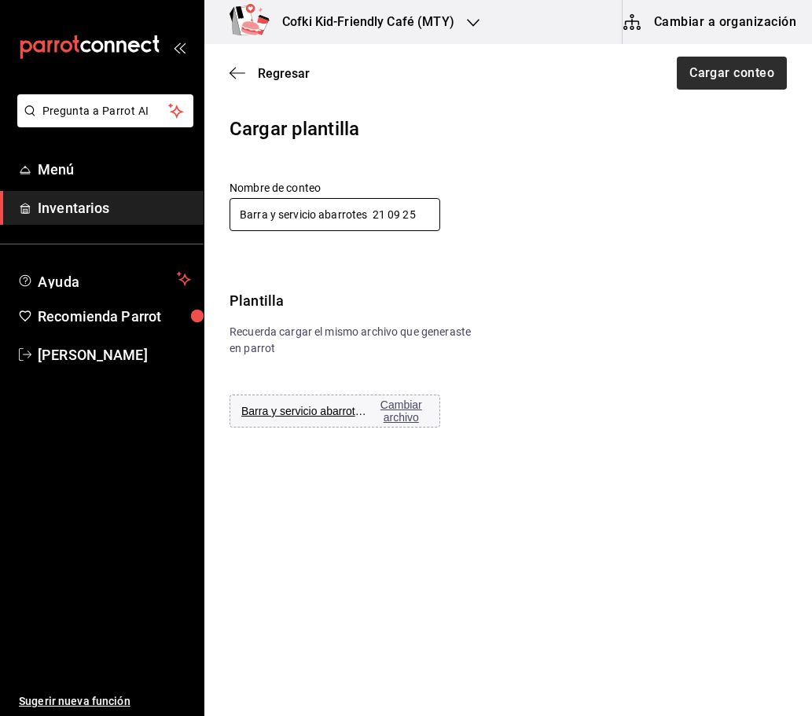
type input "Barra y servicio abarrotes 21 09 25"
click at [727, 77] on button "Cargar conteo" at bounding box center [731, 73] width 112 height 33
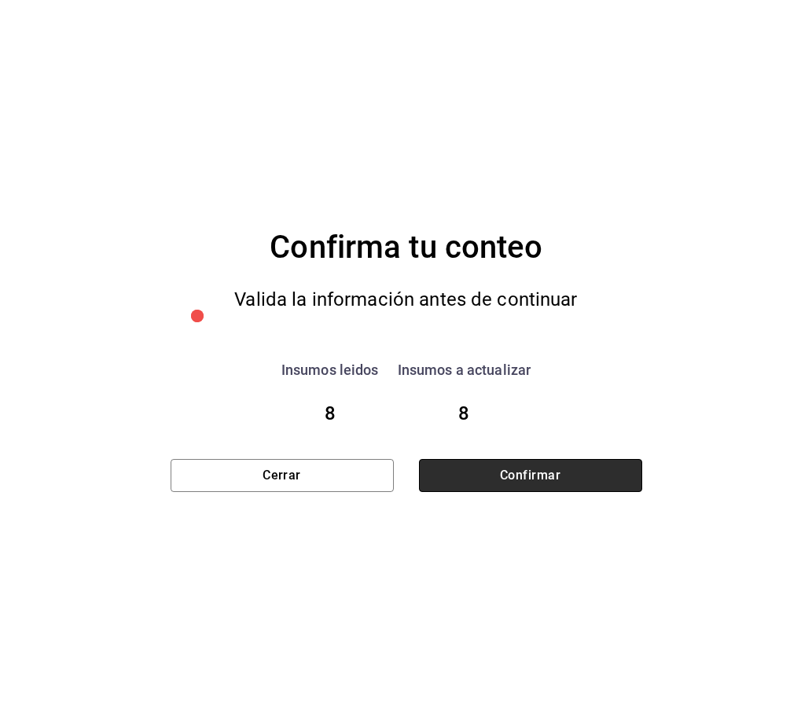
click at [501, 465] on button "Confirmar" at bounding box center [530, 475] width 223 height 33
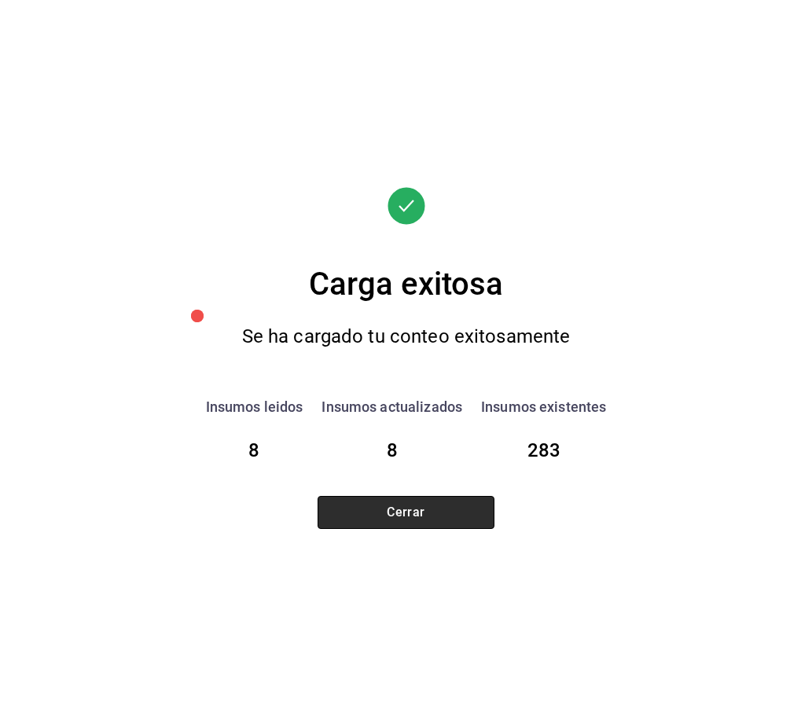
click at [452, 518] on button "Cerrar" at bounding box center [406, 512] width 177 height 33
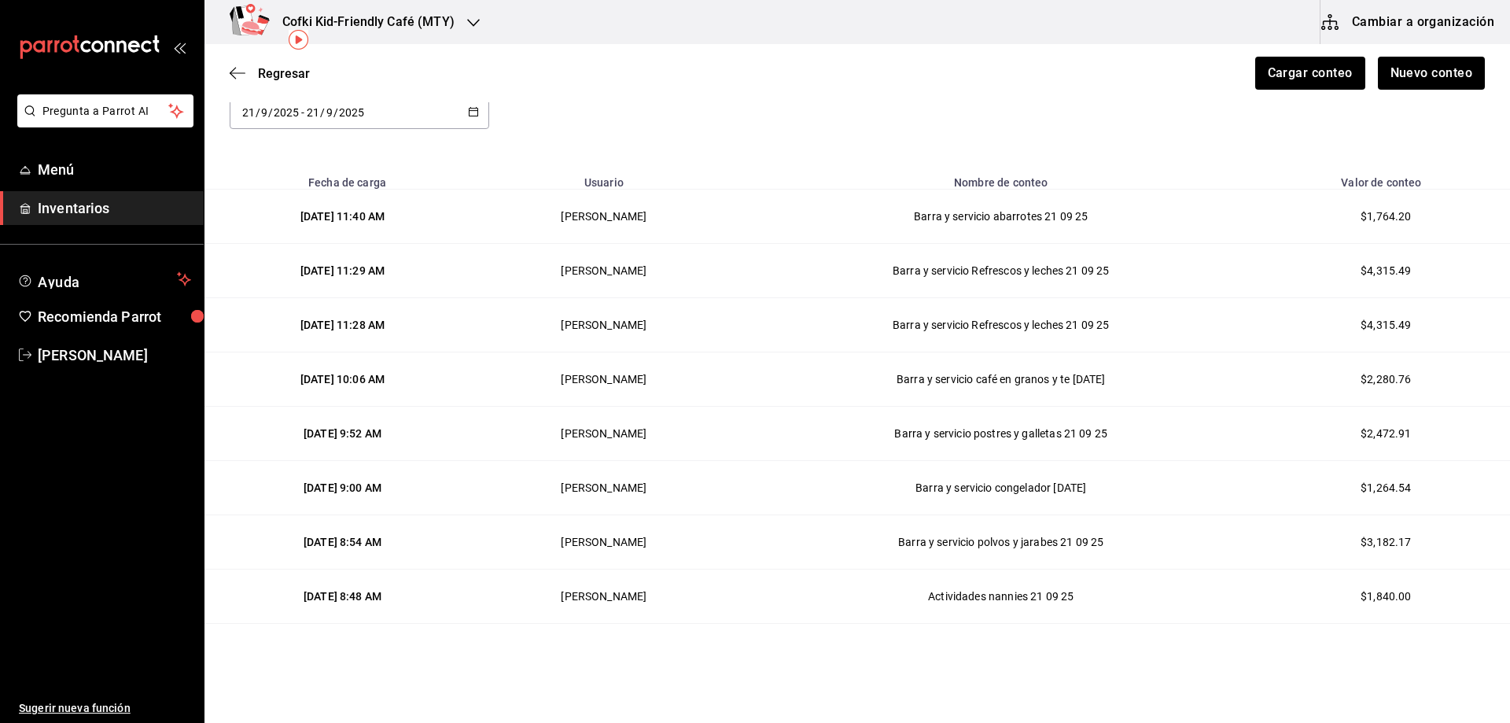
scroll to position [83, 0]
